Goal: Communication & Community: Answer question/provide support

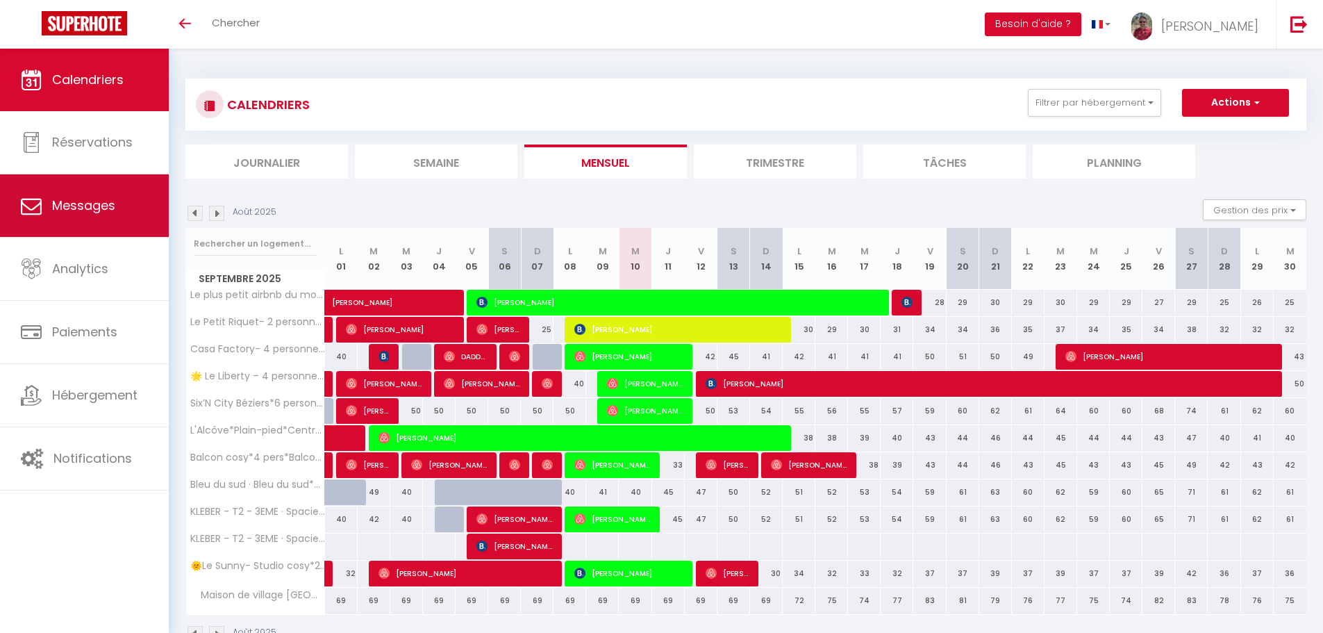
click at [66, 201] on span "Messages" at bounding box center [83, 205] width 63 height 17
select select "message"
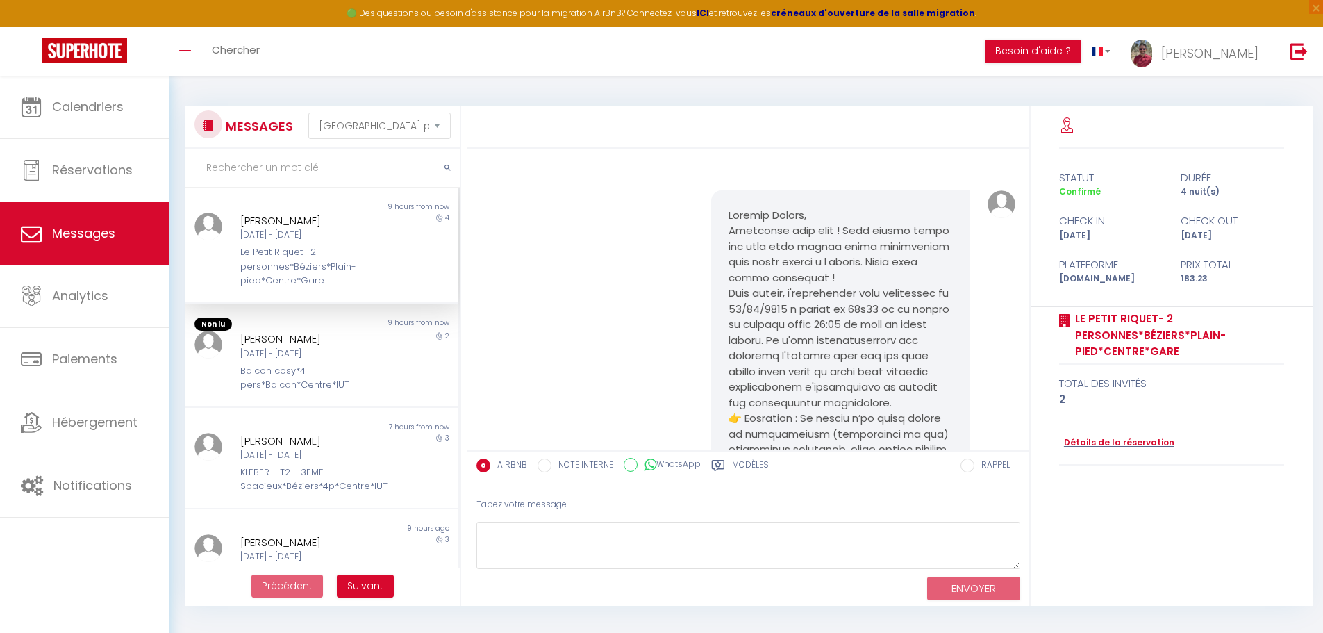
click at [352, 276] on div "Le Petit Riquet- 2 personnes*Béziers*Plain-pied*Centre*Gare" at bounding box center [310, 266] width 141 height 42
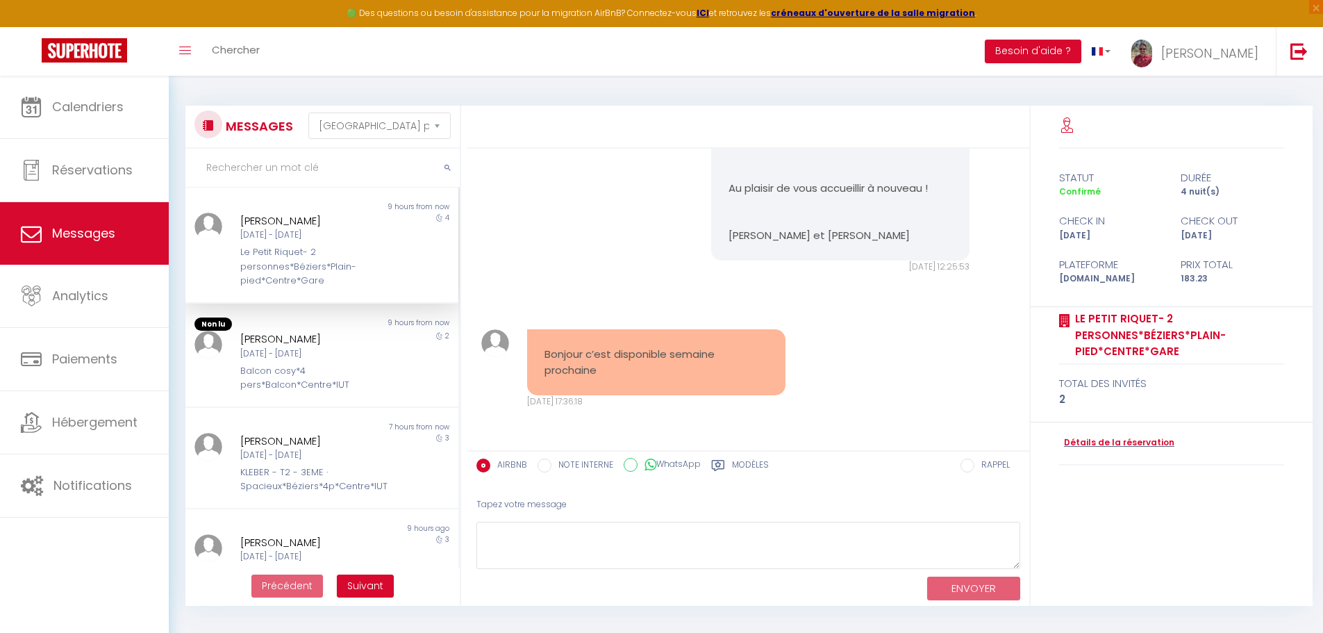
scroll to position [4082, 0]
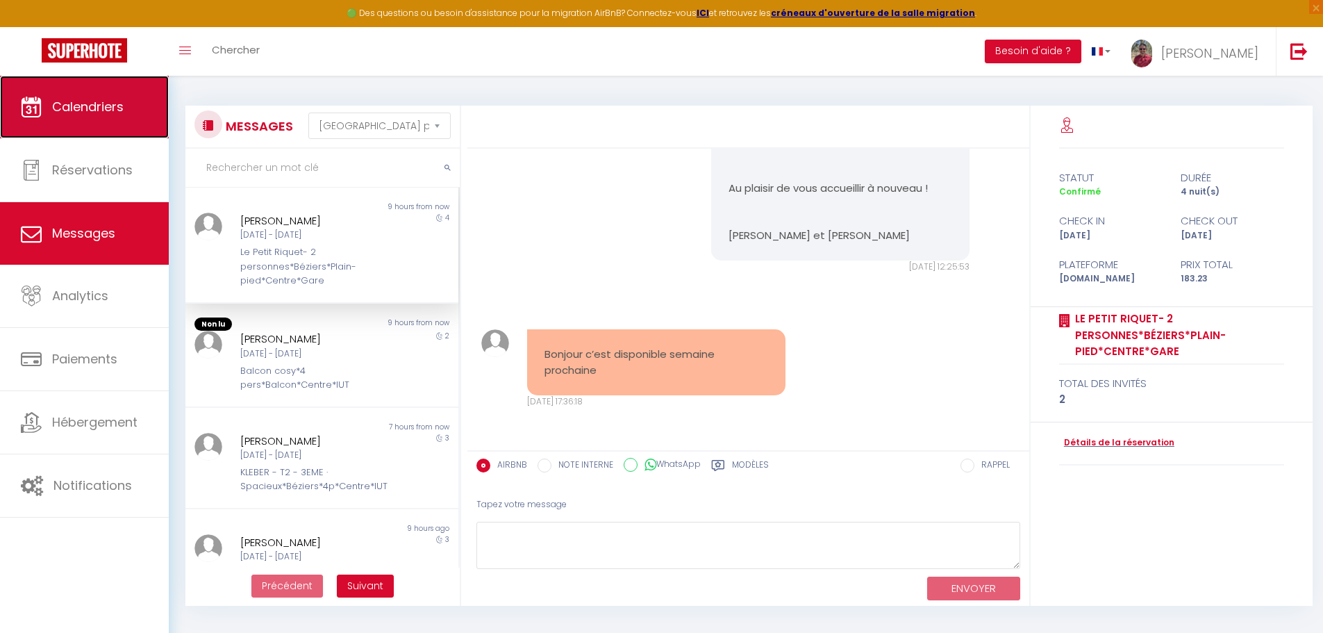
click at [121, 125] on link "Calendriers" at bounding box center [84, 107] width 169 height 63
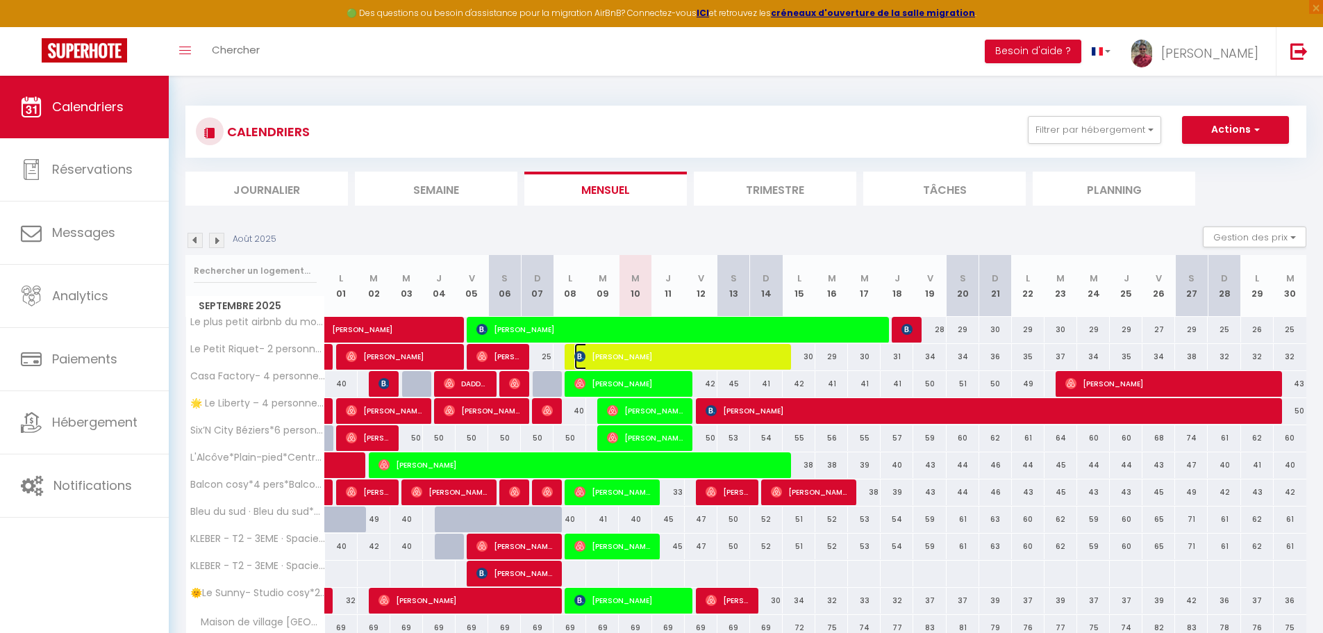
click at [777, 359] on span "[PERSON_NAME]" at bounding box center [678, 356] width 207 height 26
select select "OK"
select select "0"
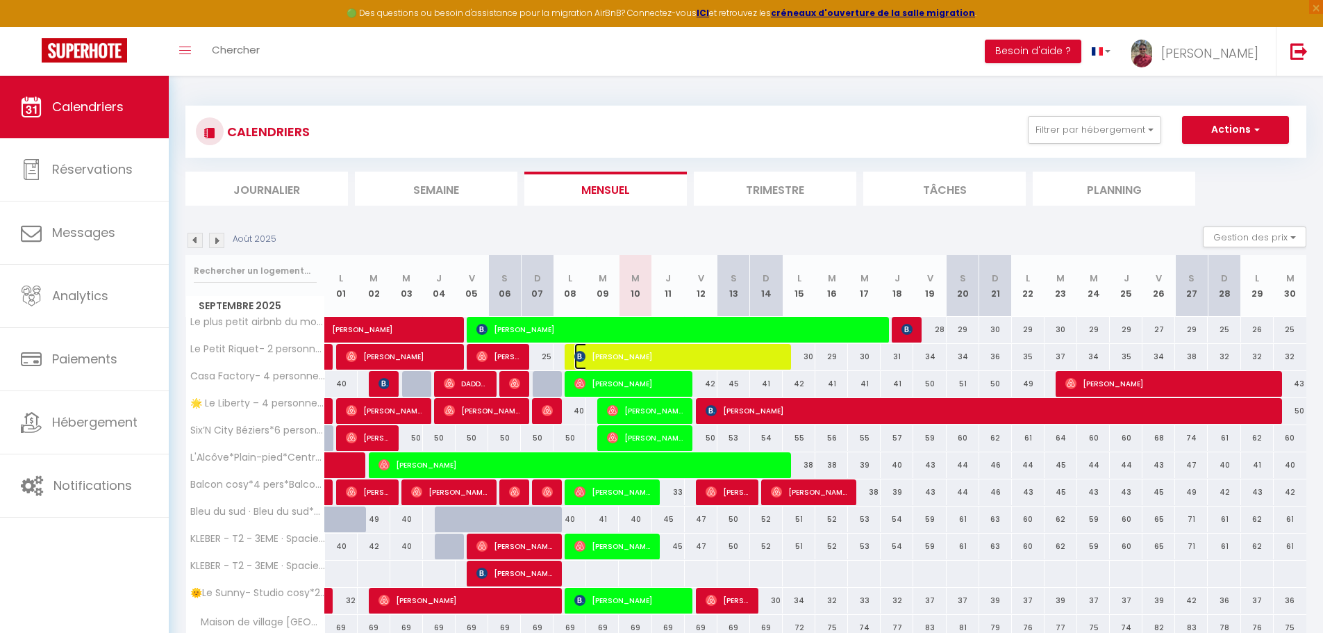
select select "1"
select select
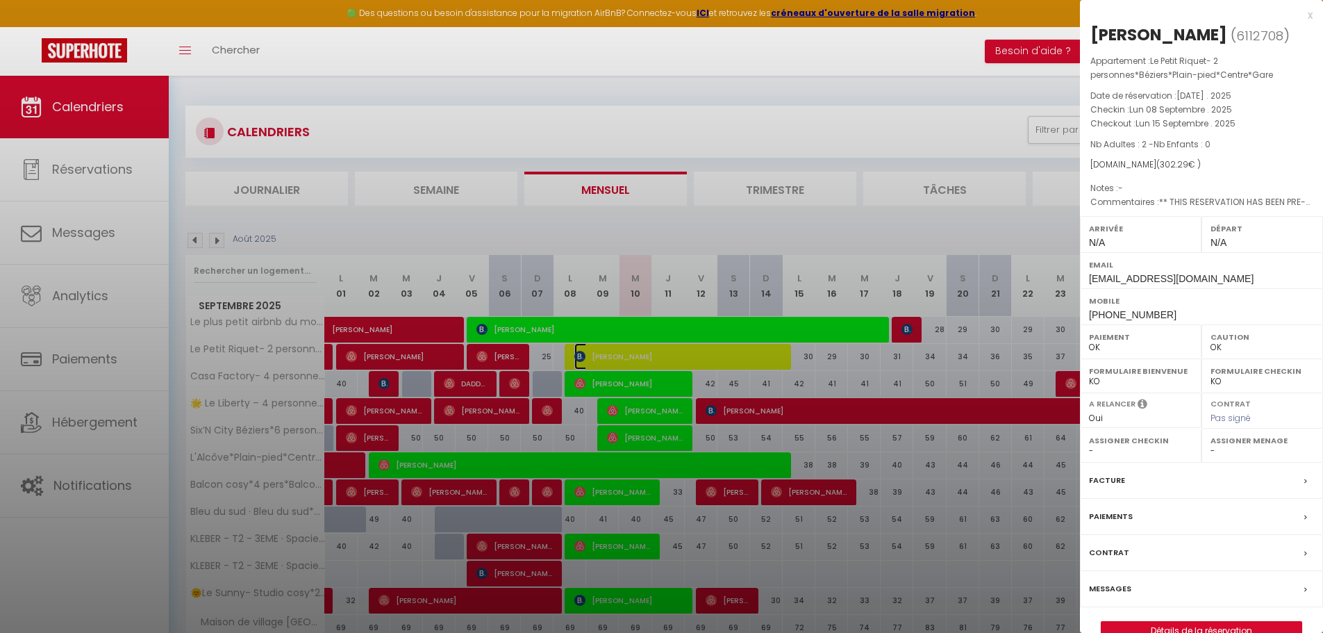
select select "45515"
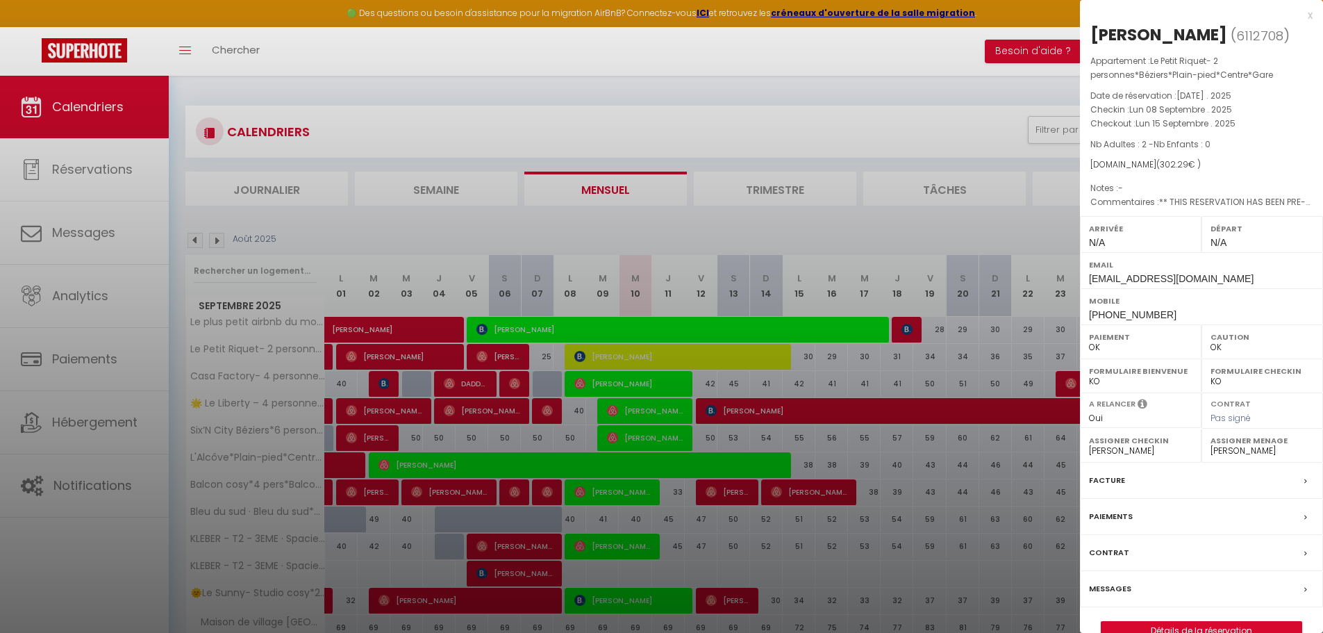
click at [86, 232] on div at bounding box center [661, 316] width 1323 height 633
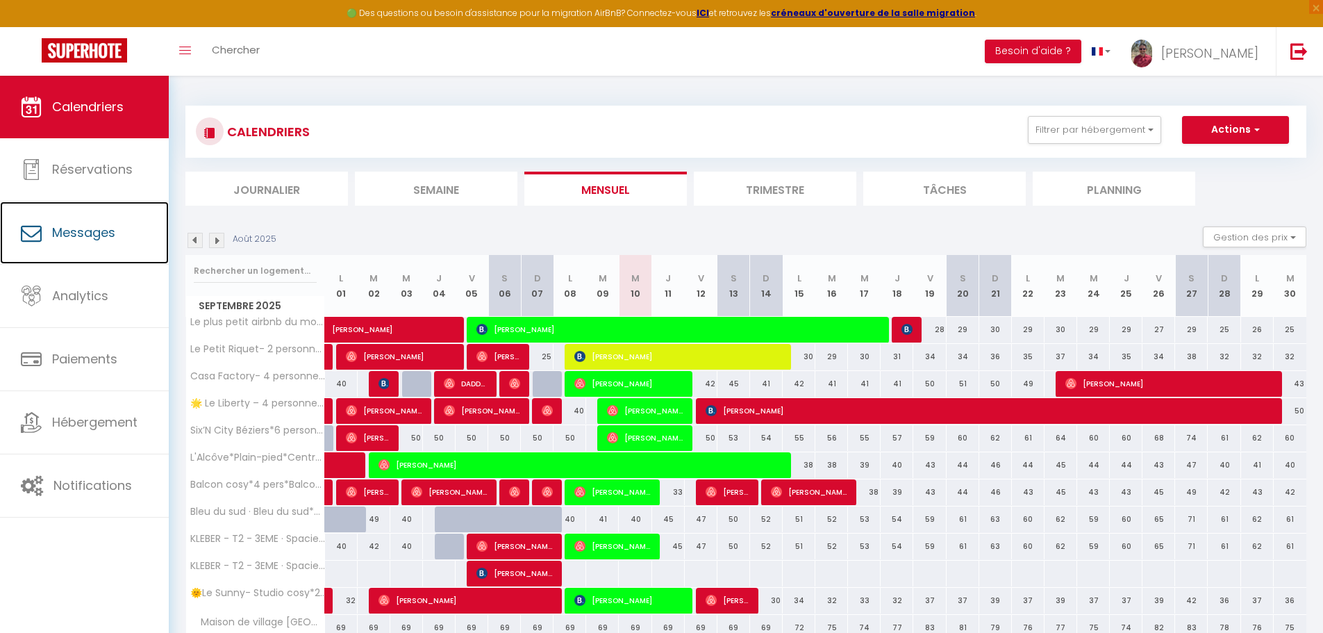
click at [86, 232] on span "Messages" at bounding box center [83, 232] width 63 height 17
select select "message"
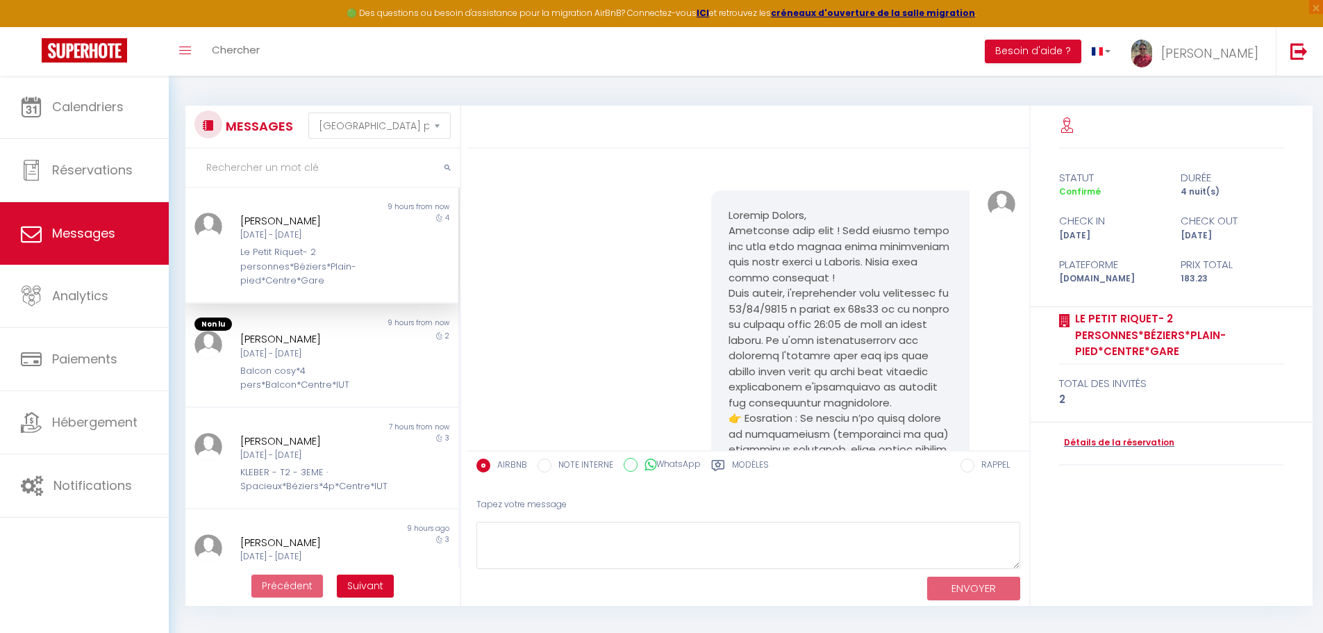
scroll to position [4083, 0]
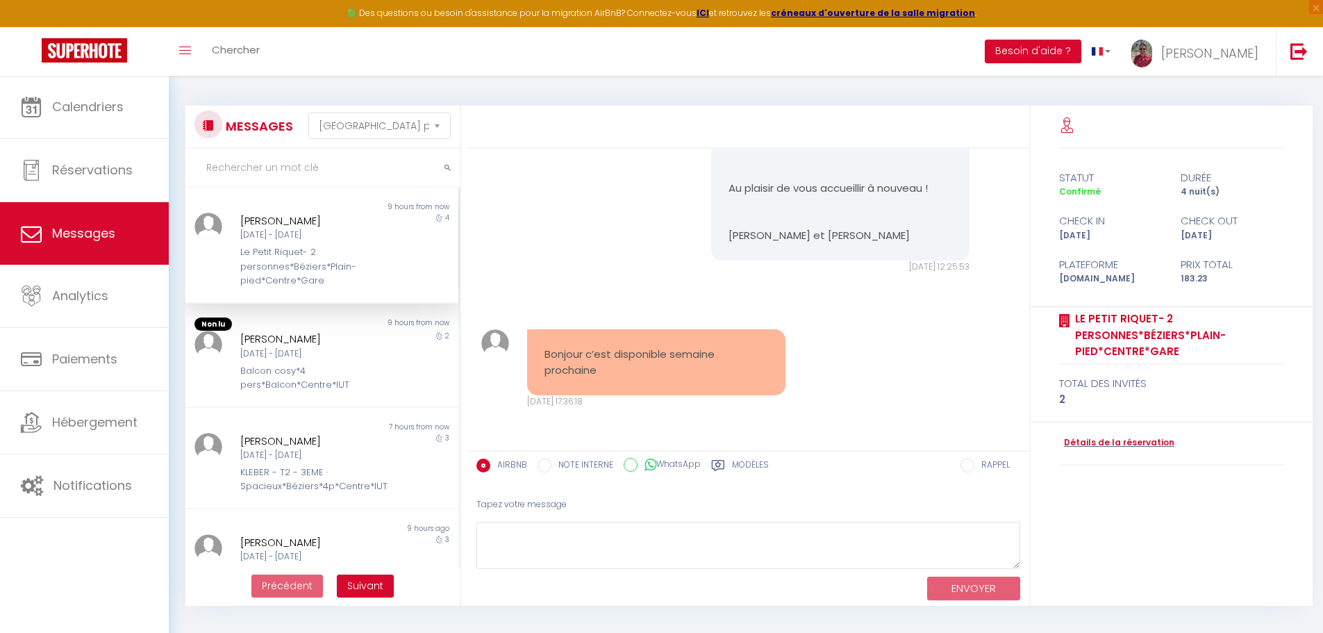
click at [356, 238] on div "[DATE] - [DATE]" at bounding box center [310, 235] width 141 height 13
click at [525, 550] on textarea at bounding box center [749, 546] width 544 height 48
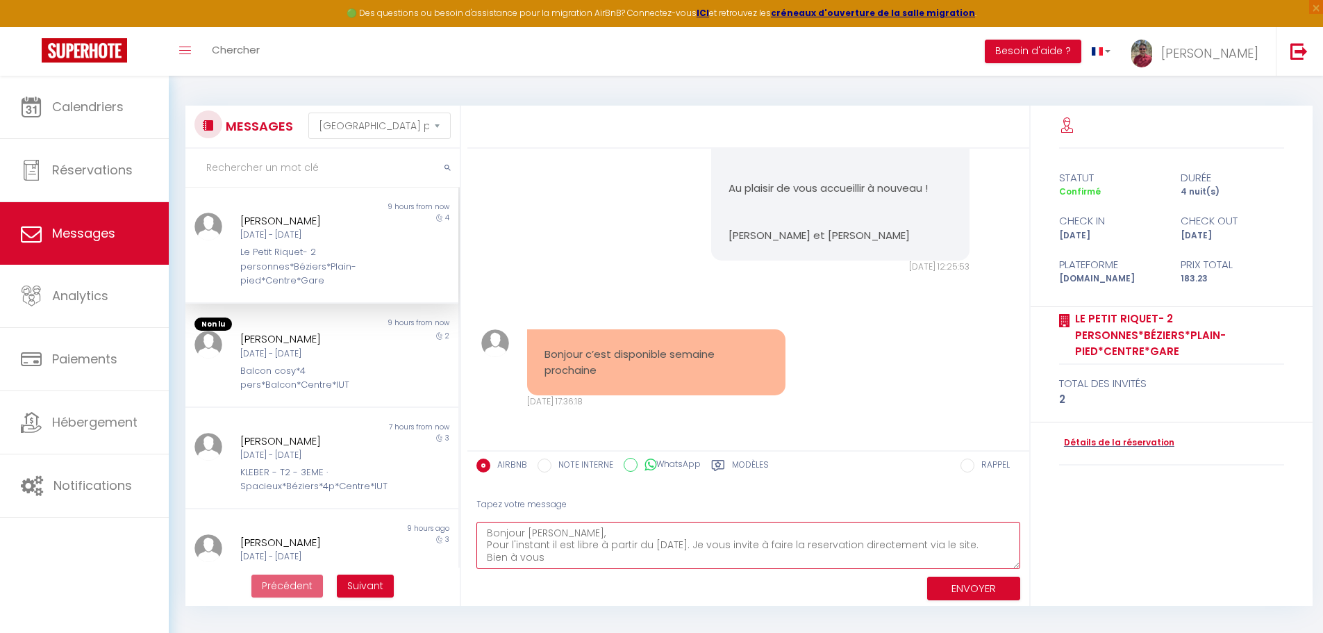
type textarea "Bonjour [PERSON_NAME], Pour l'instant il est libre à partir du [DATE]. Je vous …"
click at [958, 581] on button "ENVOYER" at bounding box center [973, 589] width 93 height 24
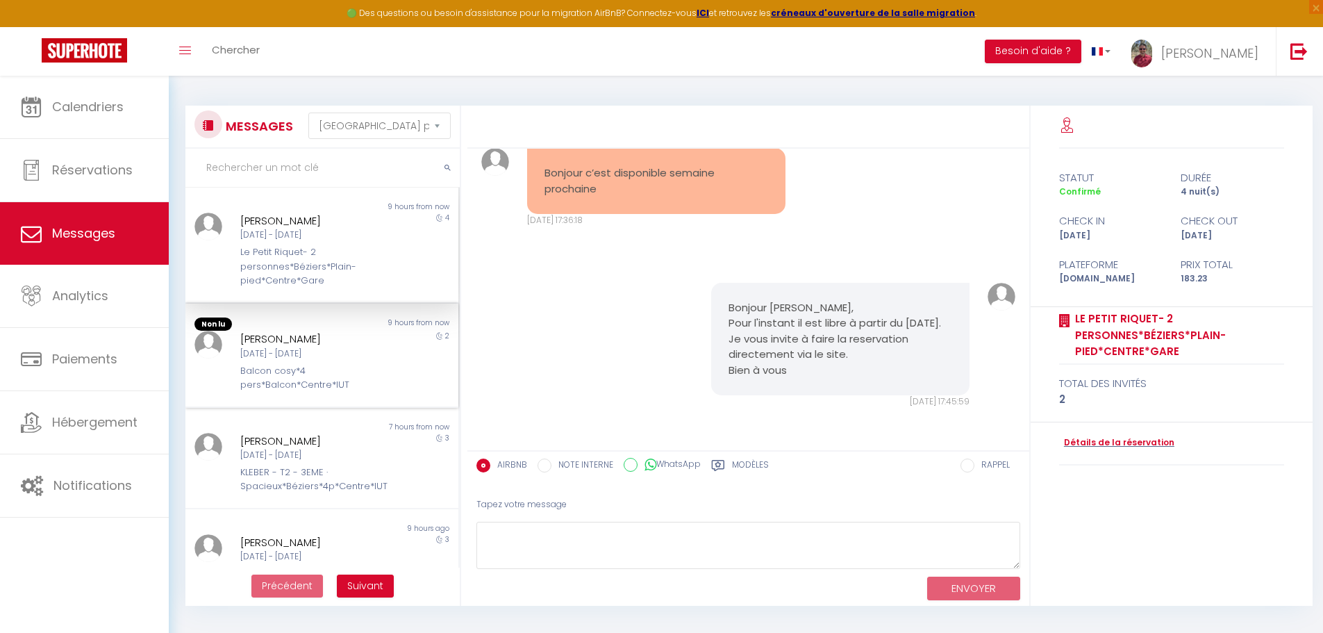
click at [284, 344] on div "[PERSON_NAME]" at bounding box center [310, 339] width 141 height 17
